Goal: Navigation & Orientation: Understand site structure

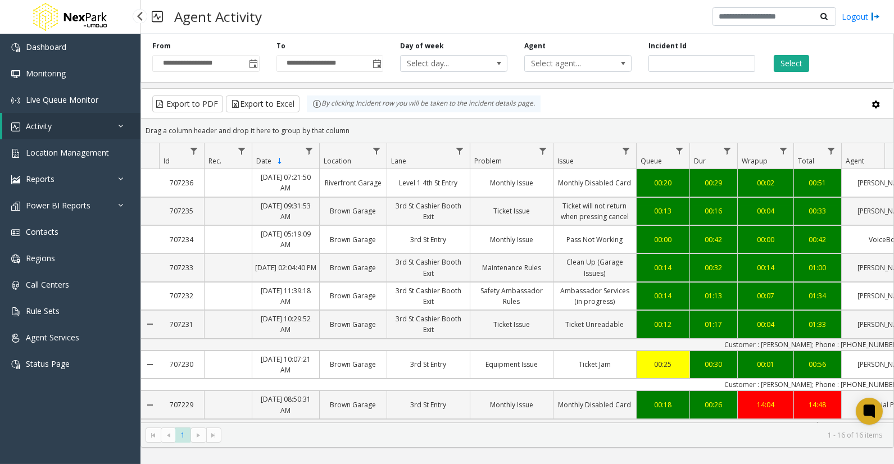
scroll to position [257, 0]
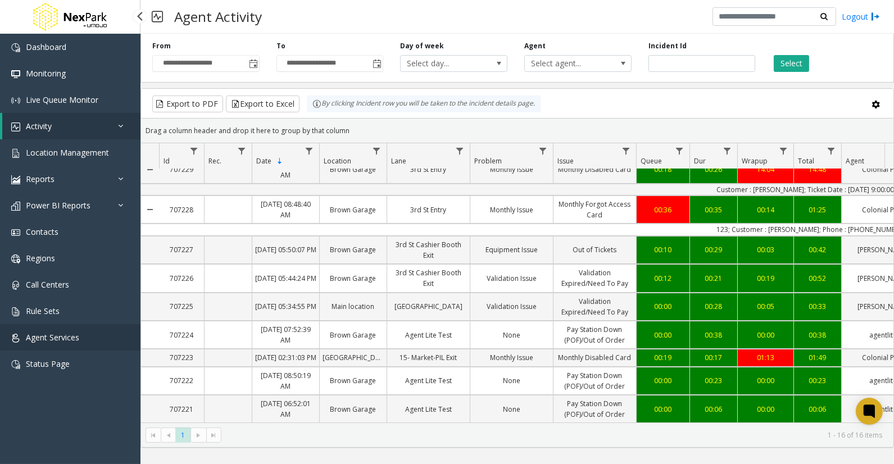
click at [48, 336] on span "Agent Services" at bounding box center [52, 337] width 53 height 11
click at [96, 174] on app-root "**********" at bounding box center [447, 232] width 894 height 464
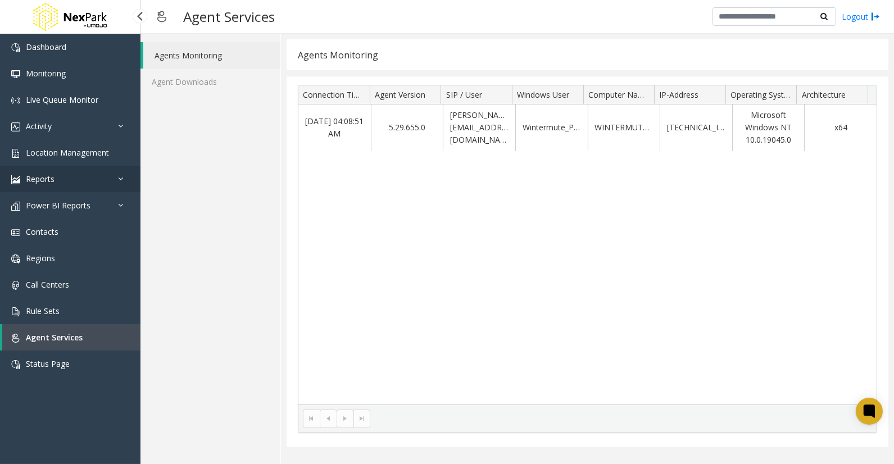
click at [96, 177] on link "Reports" at bounding box center [70, 179] width 141 height 26
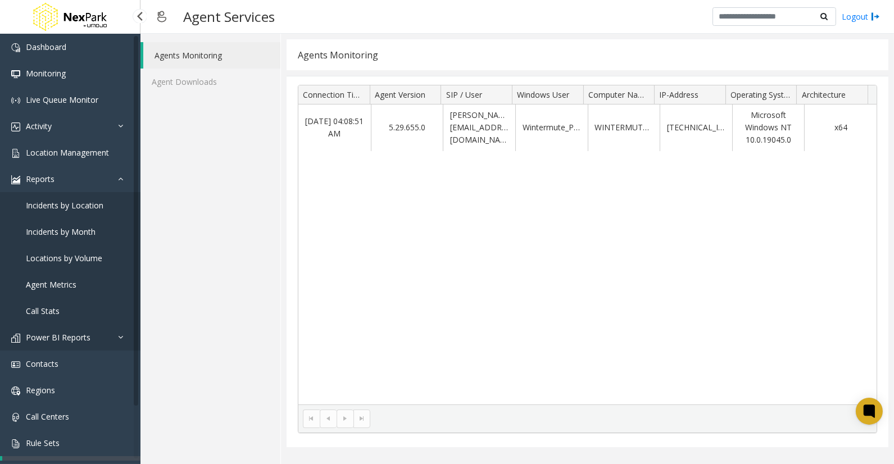
click at [76, 332] on span "Power BI Reports" at bounding box center [58, 337] width 65 height 11
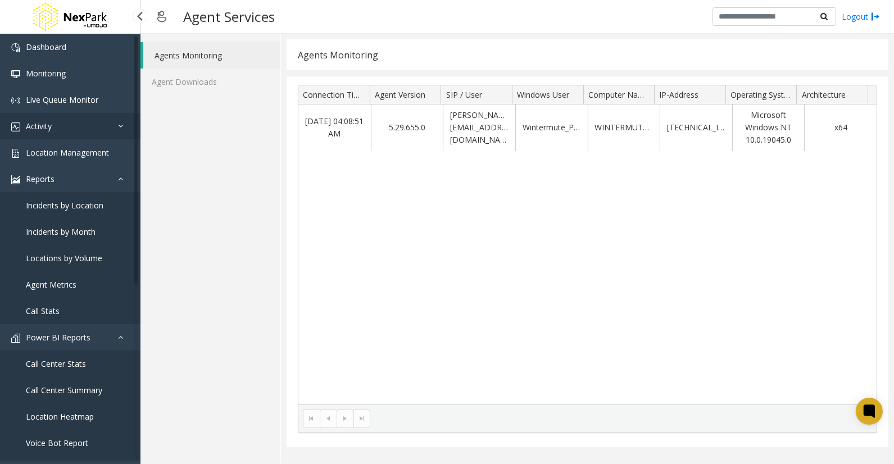
click at [99, 126] on link "Activity" at bounding box center [70, 126] width 141 height 26
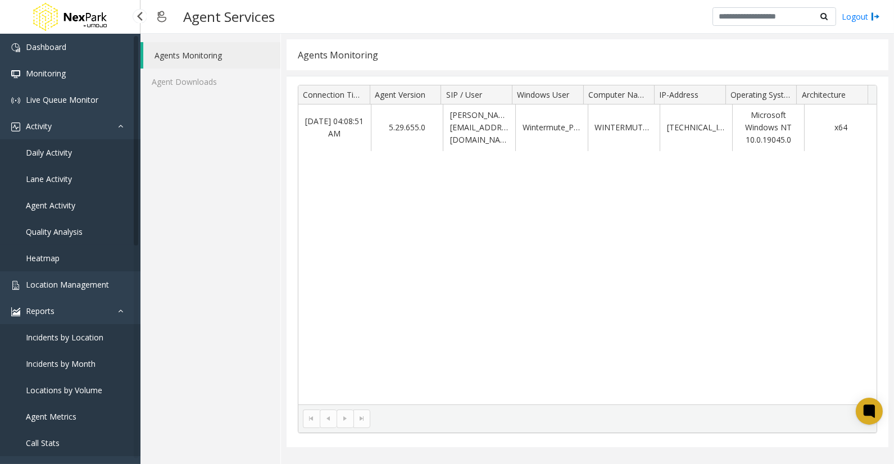
click at [87, 230] on link "Quality Analysis" at bounding box center [70, 232] width 141 height 26
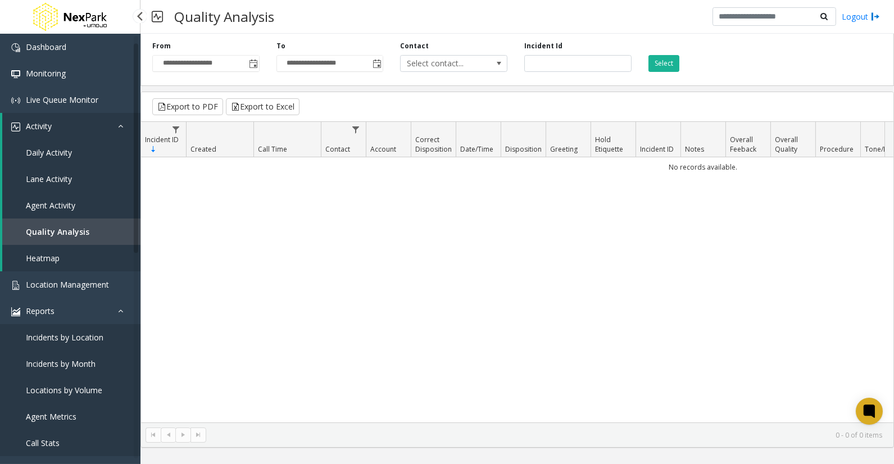
scroll to position [62, 0]
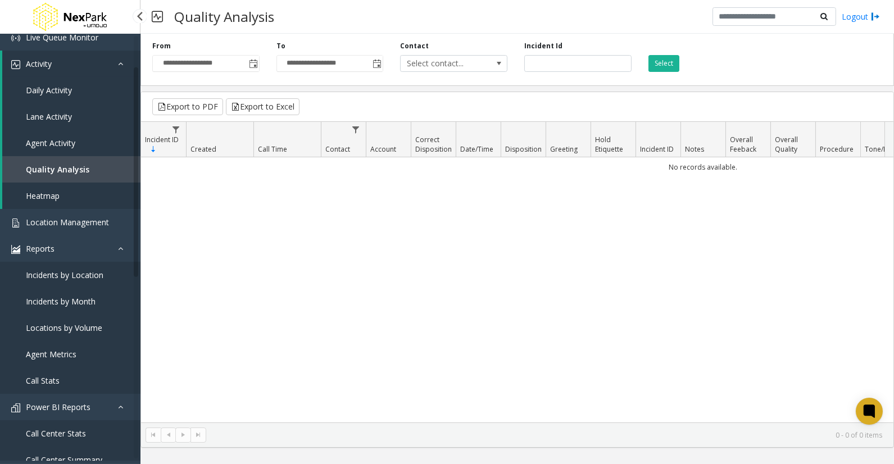
click at [71, 356] on span "Agent Metrics" at bounding box center [51, 354] width 51 height 11
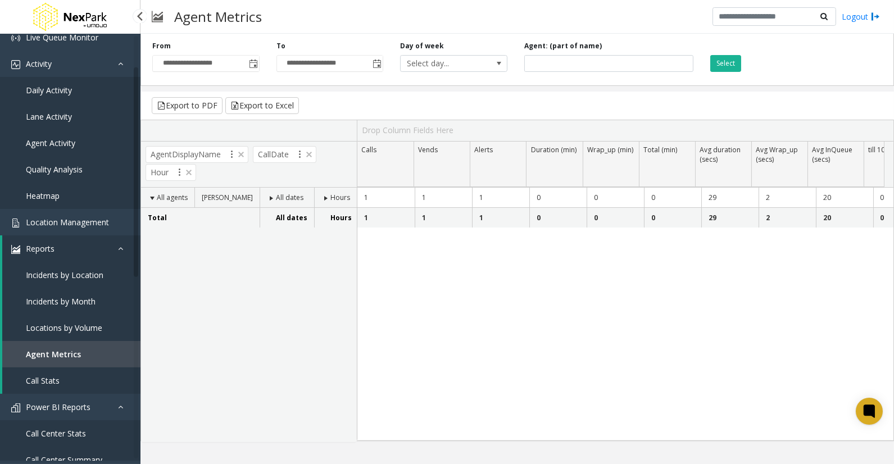
click at [41, 375] on span "Call Stats" at bounding box center [43, 380] width 34 height 11
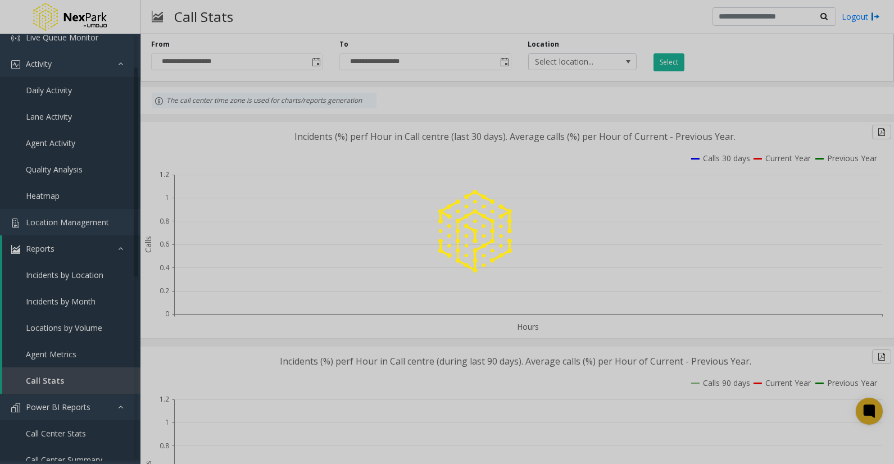
click at [82, 177] on div at bounding box center [447, 232] width 894 height 464
click at [81, 165] on span "Quality Analysis" at bounding box center [54, 169] width 57 height 11
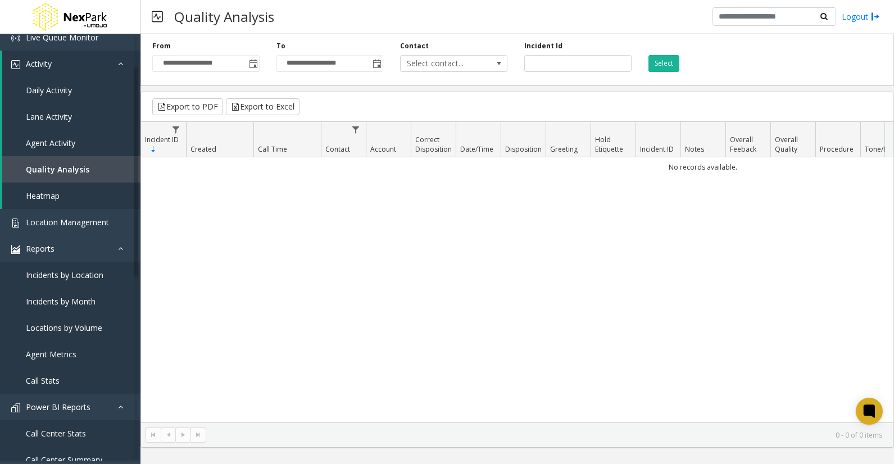
click at [460, 307] on div "No records available." at bounding box center [517, 289] width 753 height 265
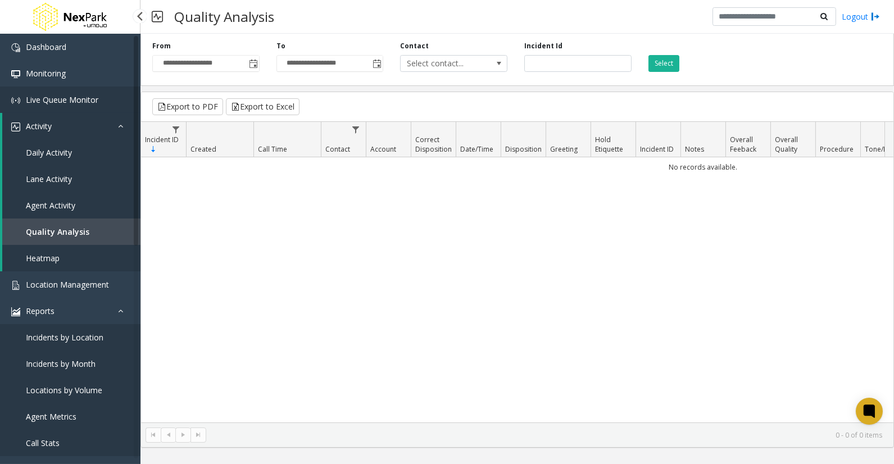
click at [62, 96] on span "Live Queue Monitor" at bounding box center [62, 99] width 73 height 11
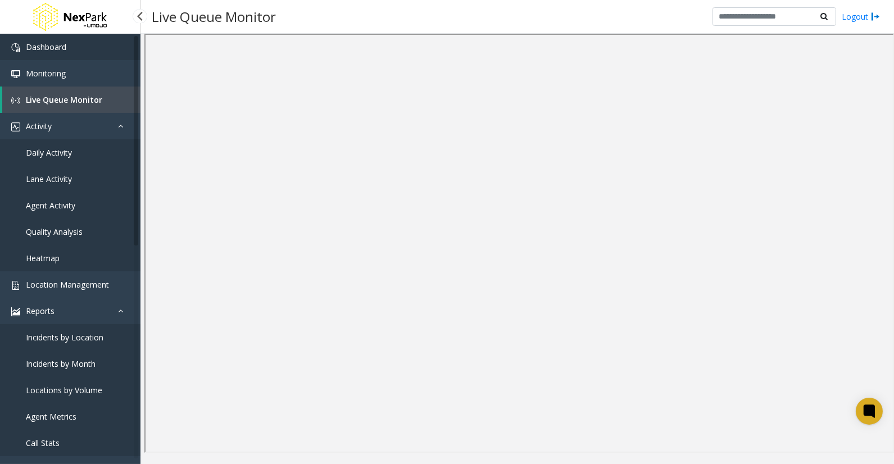
click at [49, 43] on span "Dashboard" at bounding box center [46, 47] width 40 height 11
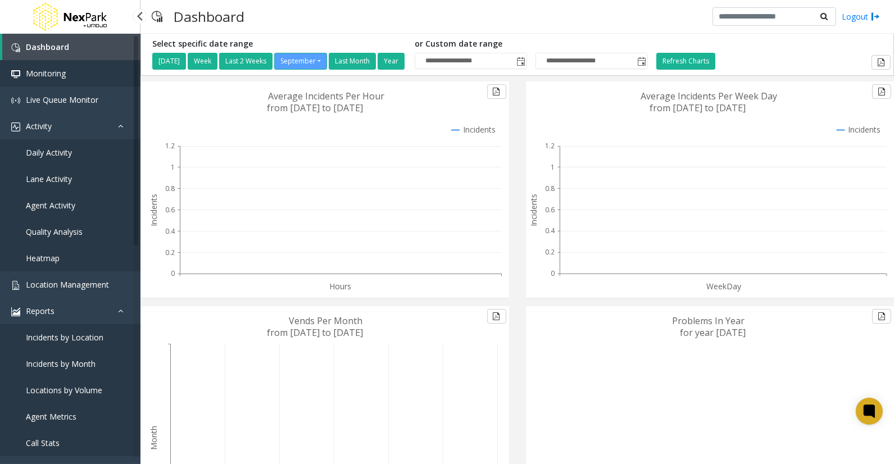
click at [54, 74] on span "Monitoring" at bounding box center [46, 73] width 40 height 11
